Goal: Check status

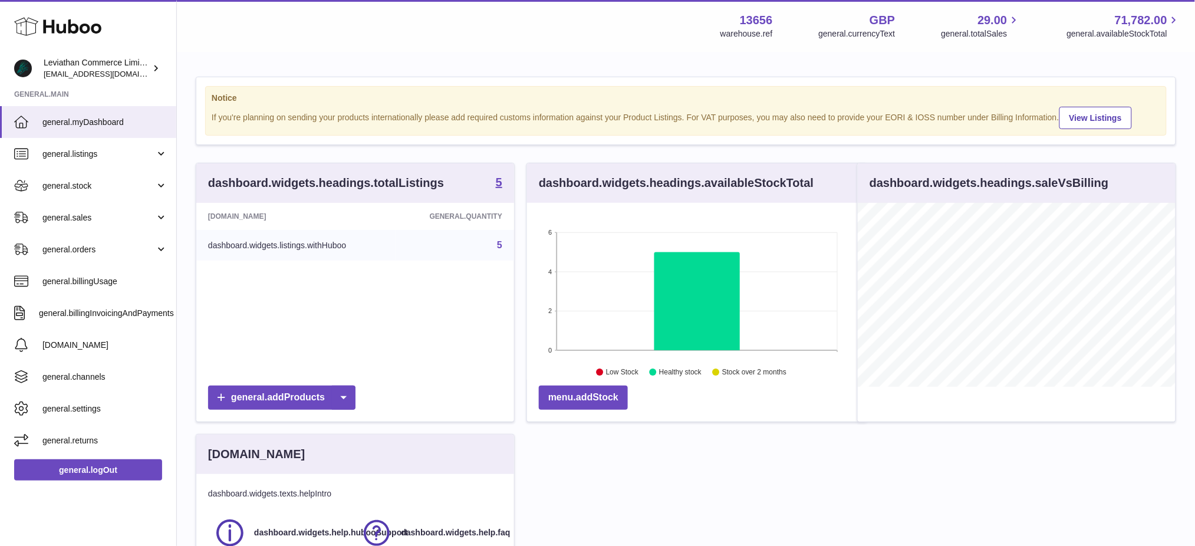
scroll to position [183, 318]
click at [104, 251] on span "general.orders" at bounding box center [98, 249] width 113 height 11
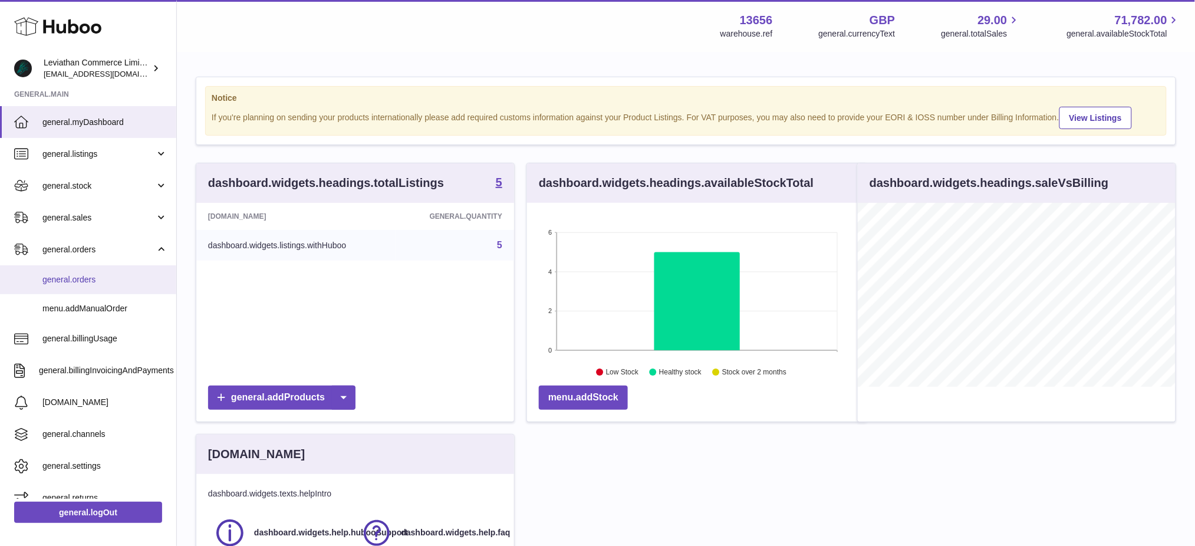
click at [101, 284] on span "general.orders" at bounding box center [104, 279] width 125 height 11
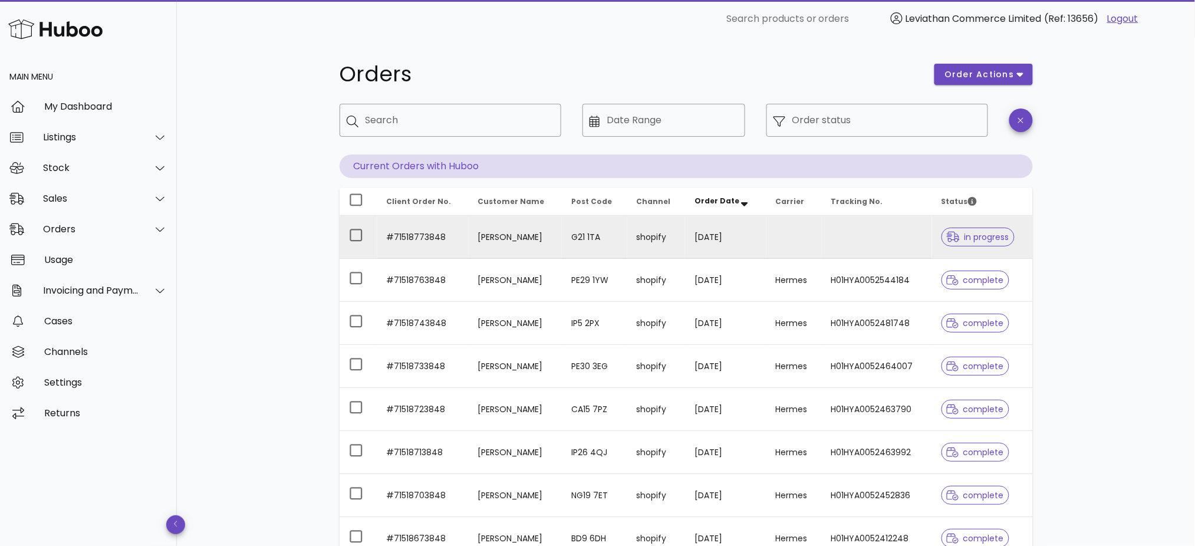
click at [698, 245] on td "[DATE]" at bounding box center [725, 237] width 81 height 43
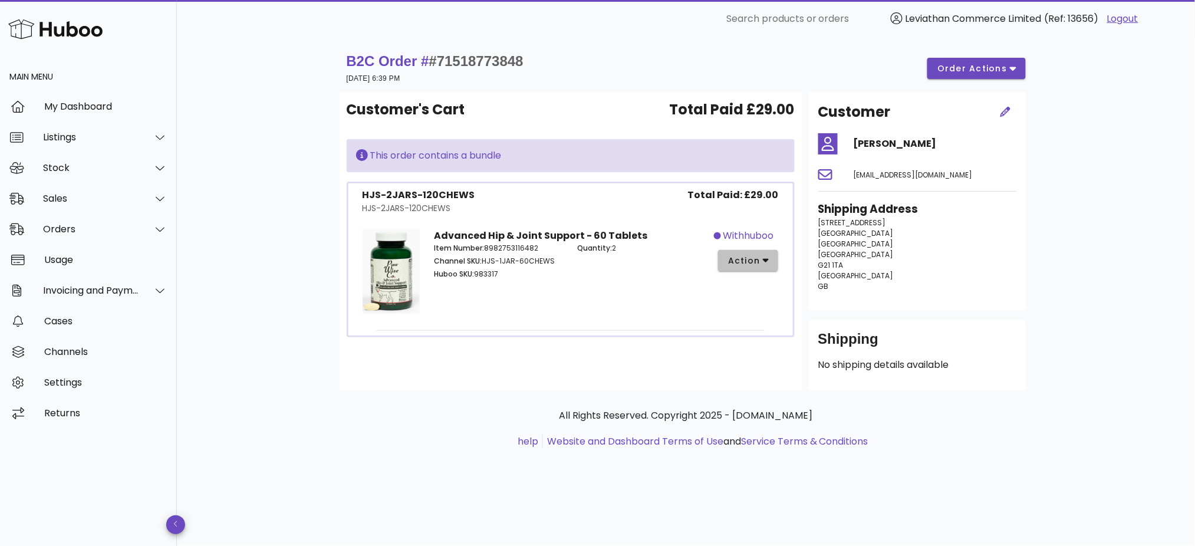
click at [752, 259] on span "action" at bounding box center [743, 261] width 33 height 12
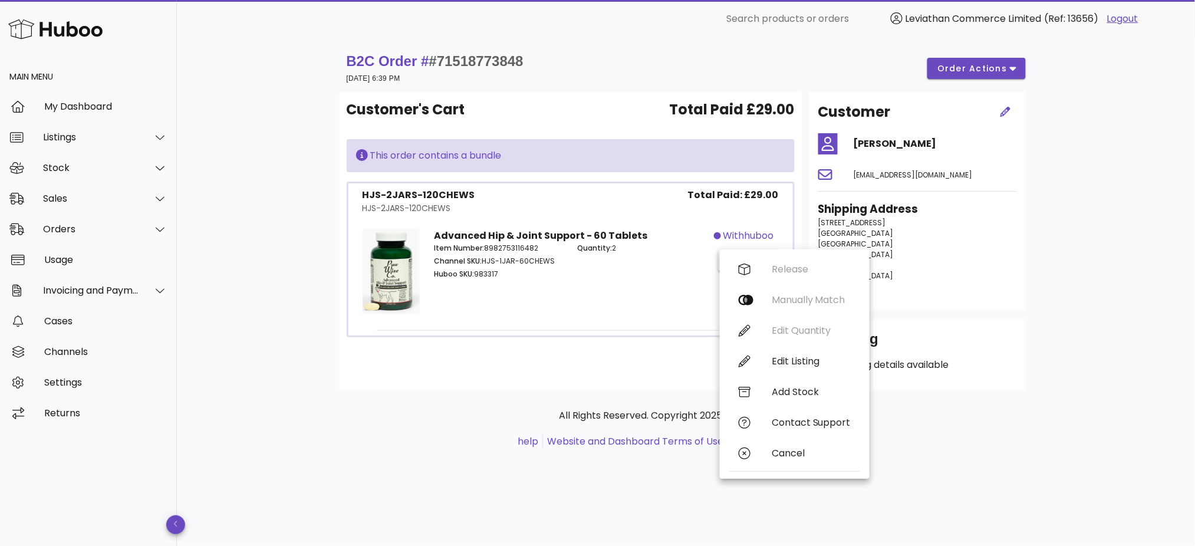
click at [493, 397] on div "All Rights Reserved. Copyright 2025 - [DOMAIN_NAME] help Website and Dashboard …" at bounding box center [686, 435] width 693 height 88
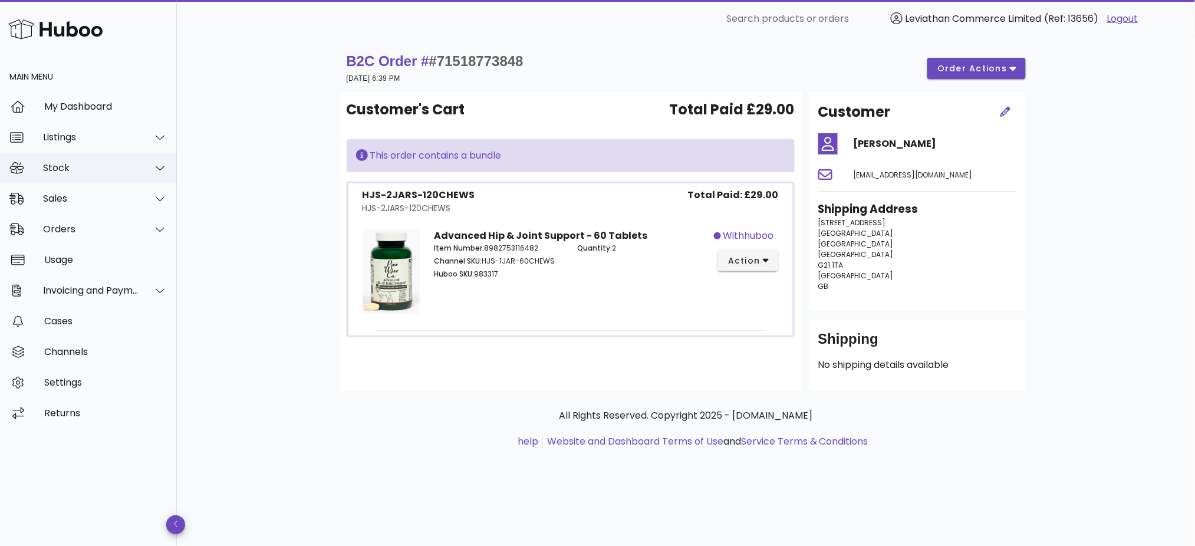
click at [86, 173] on div "Stock" at bounding box center [91, 167] width 96 height 11
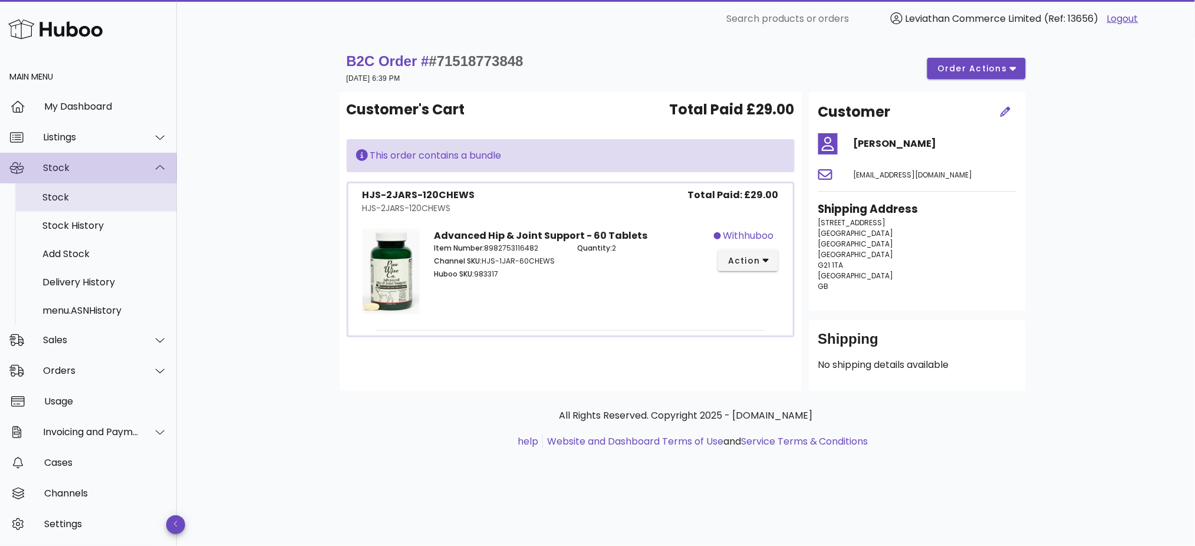
click at [86, 200] on div "Stock" at bounding box center [104, 197] width 125 height 11
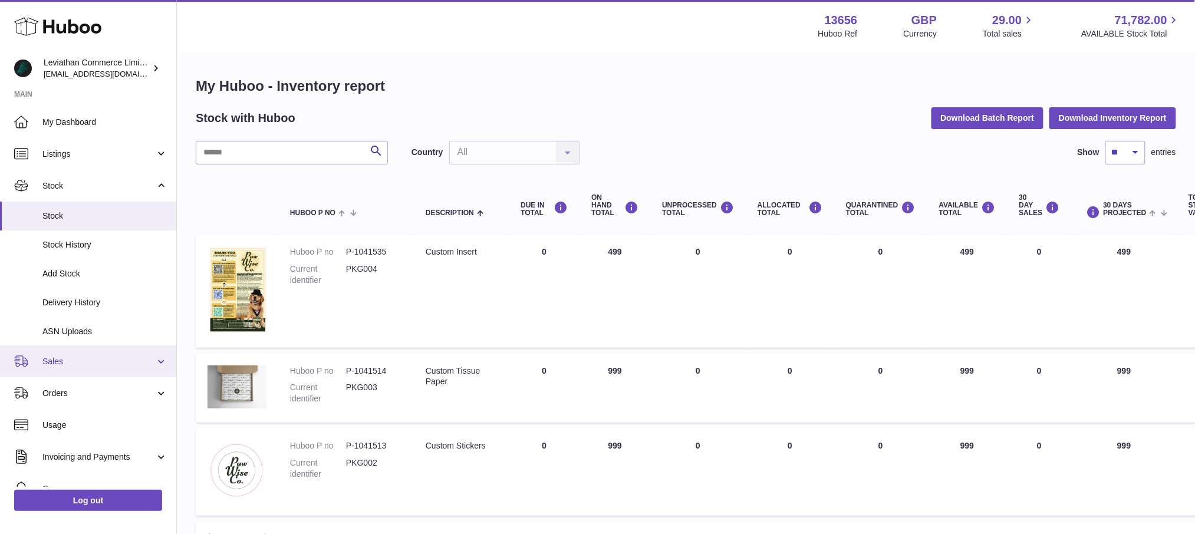
click at [80, 361] on span "Sales" at bounding box center [98, 361] width 113 height 11
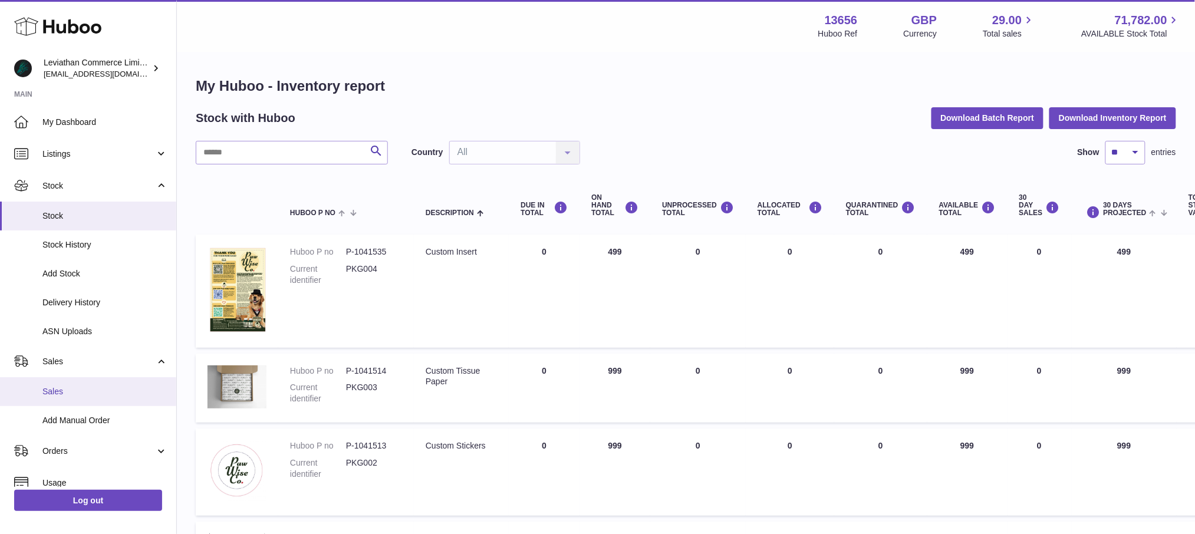
click at [75, 390] on span "Sales" at bounding box center [104, 391] width 125 height 11
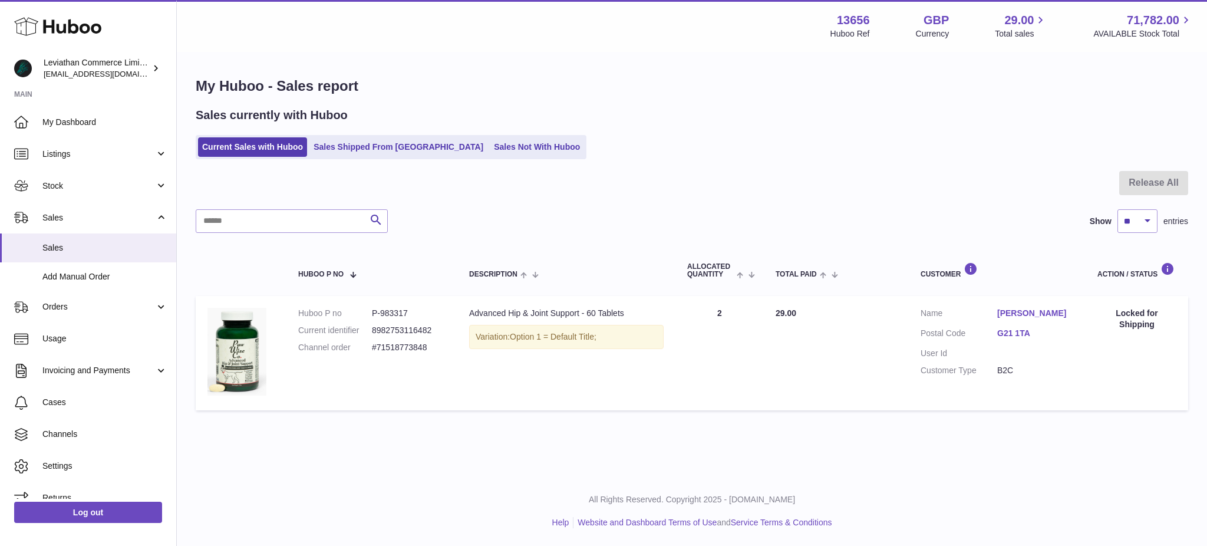
click at [638, 202] on div at bounding box center [692, 190] width 993 height 38
